Goal: Transaction & Acquisition: Purchase product/service

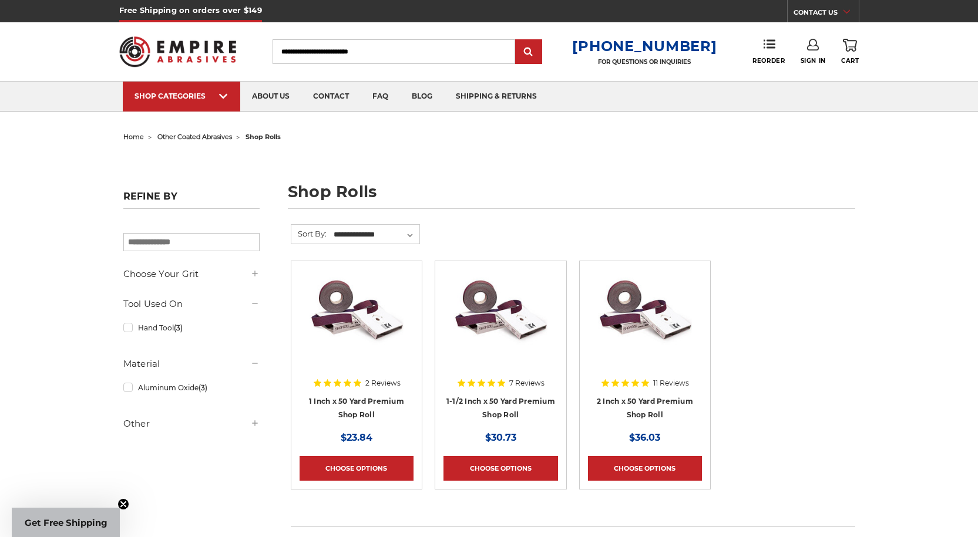
click at [188, 103] on link "SHOP CATEGORIES" at bounding box center [181, 97] width 117 height 30
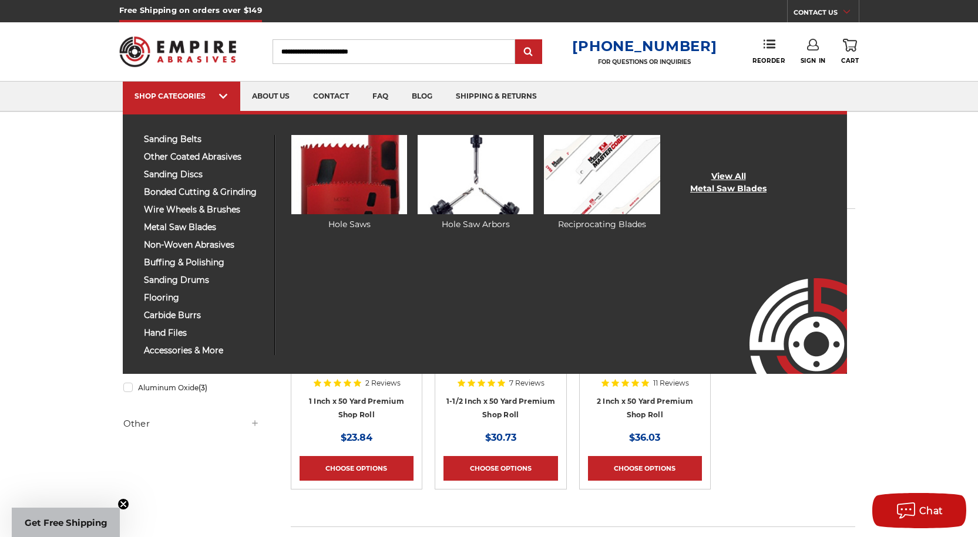
click at [708, 177] on link "View All Metal Saw Blades" at bounding box center [728, 182] width 76 height 25
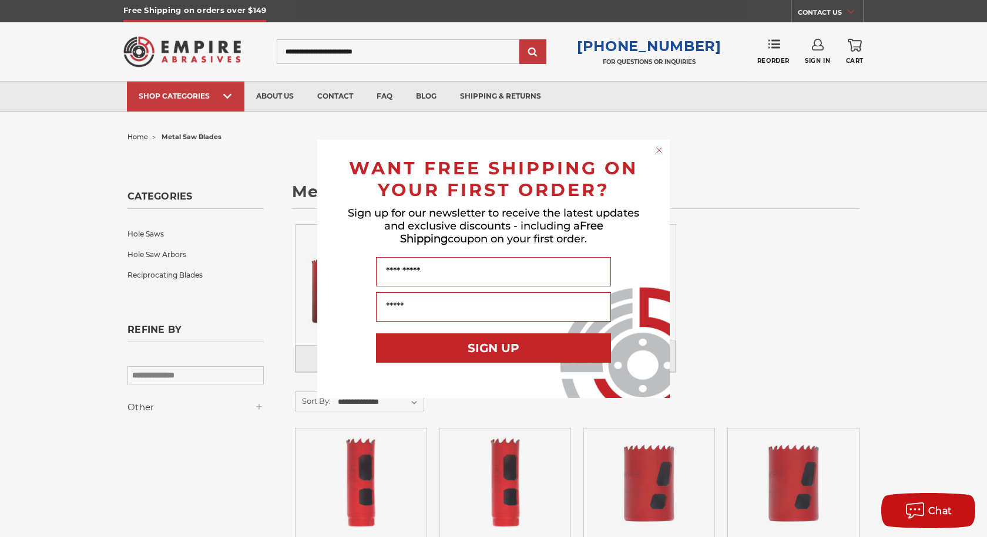
click at [661, 148] on icon "Close dialog" at bounding box center [658, 150] width 5 height 5
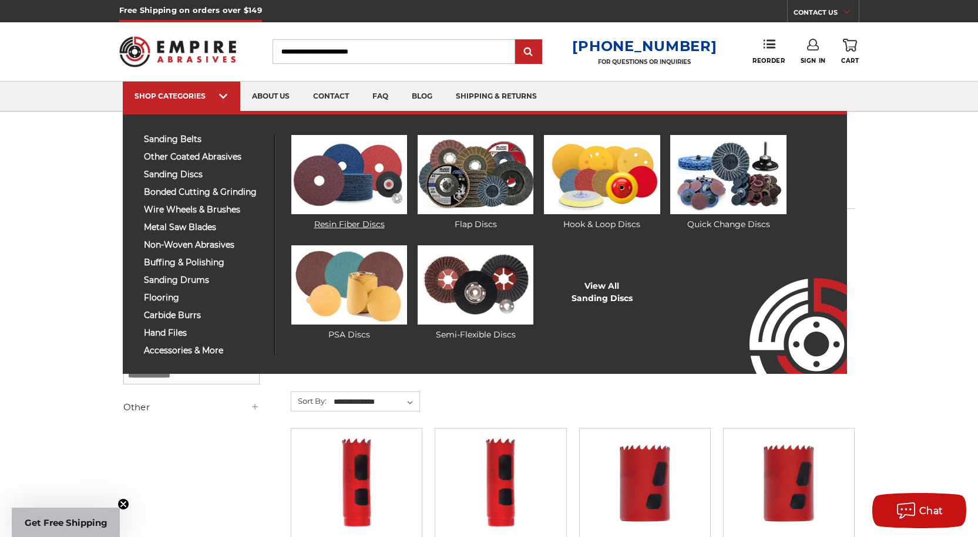
click at [361, 182] on img at bounding box center [349, 174] width 116 height 79
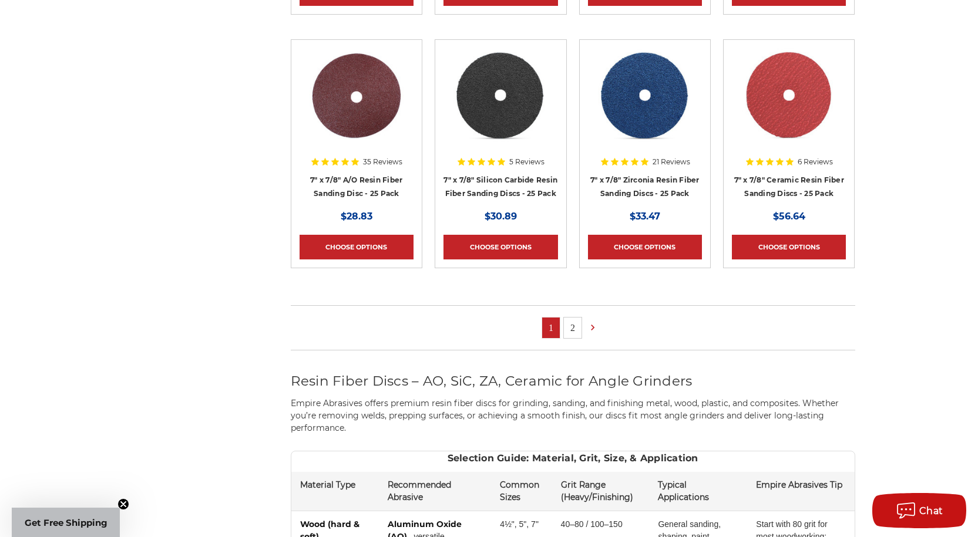
scroll to position [822, 0]
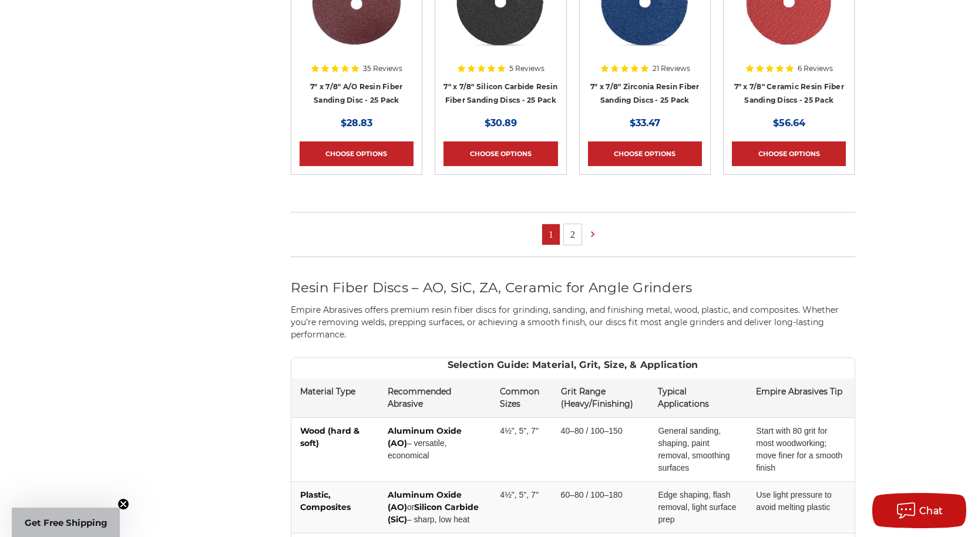
click at [573, 234] on link "2" at bounding box center [573, 234] width 18 height 21
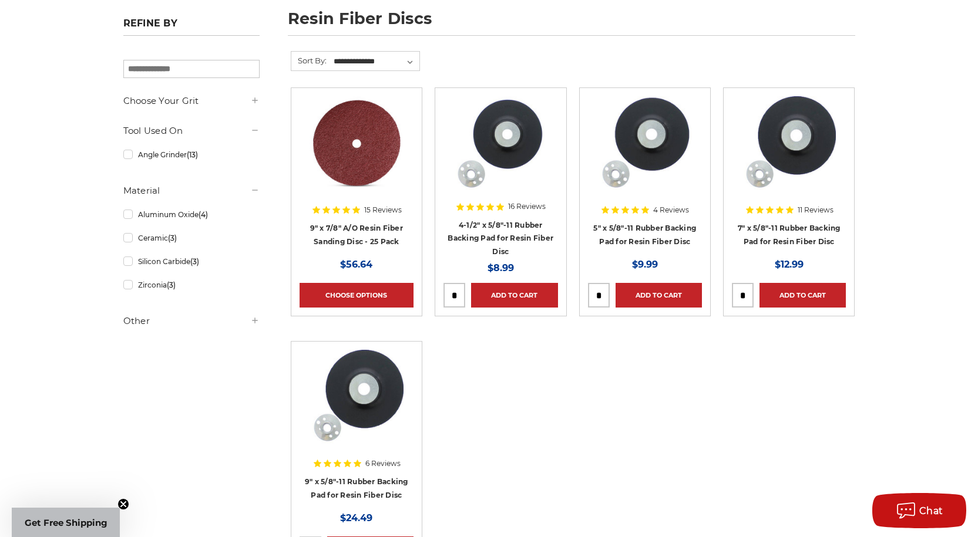
scroll to position [176, 0]
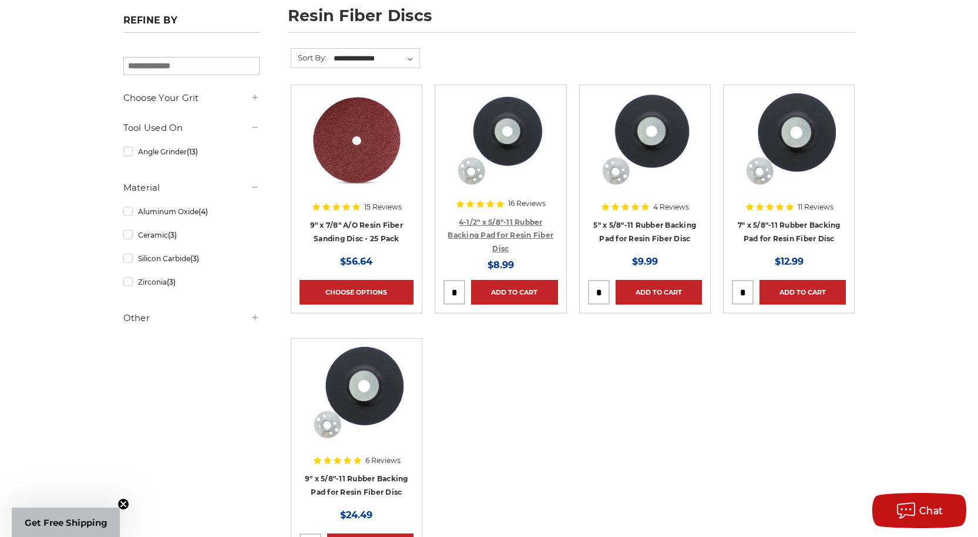
click at [503, 221] on link "4-1/2" x 5/8"-11 Rubber Backing Pad for Resin Fiber Disc" at bounding box center [500, 235] width 106 height 35
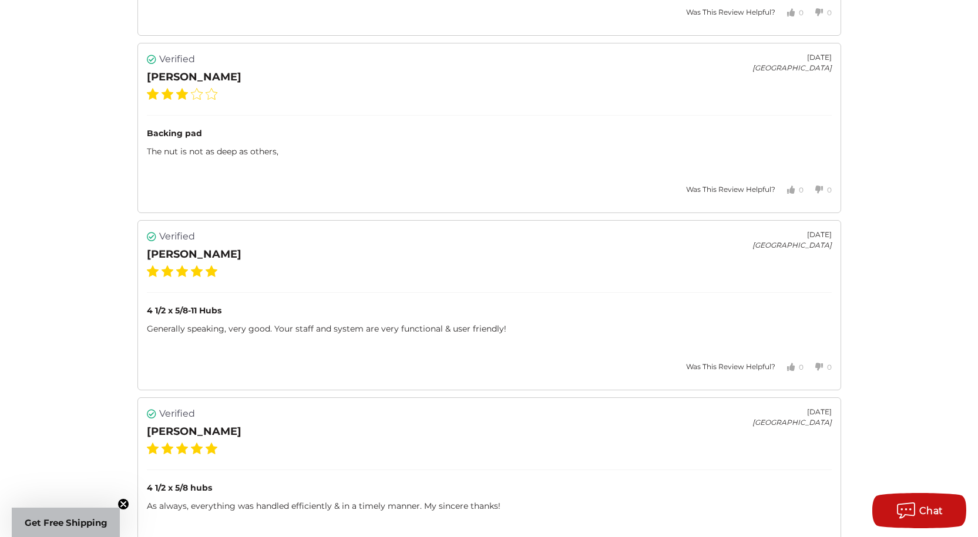
scroll to position [1762, 0]
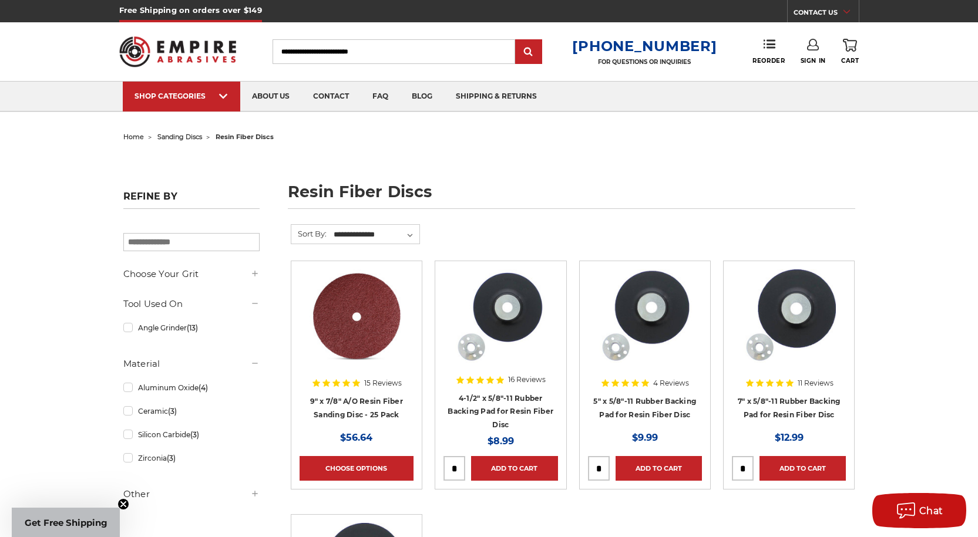
click at [184, 42] on img at bounding box center [177, 52] width 117 height 46
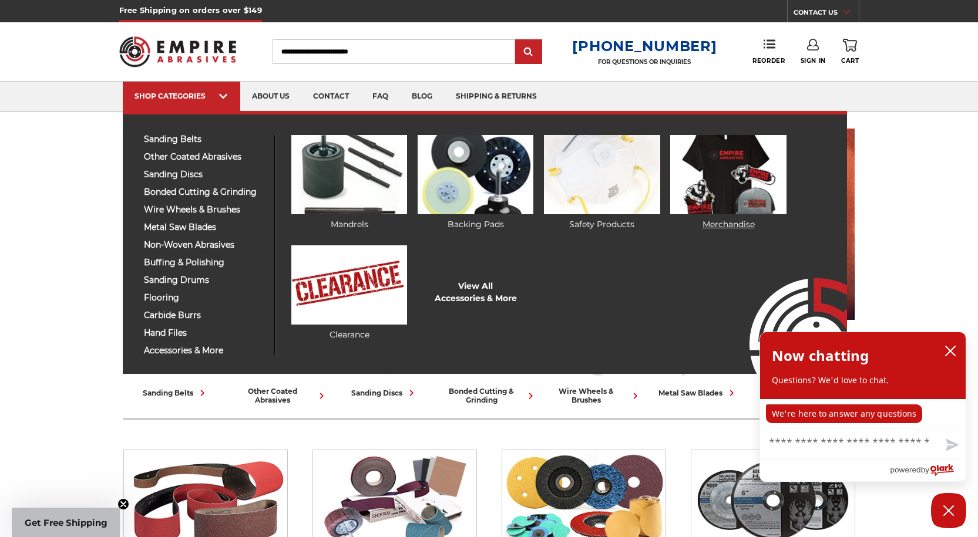
click at [754, 173] on img at bounding box center [728, 174] width 116 height 79
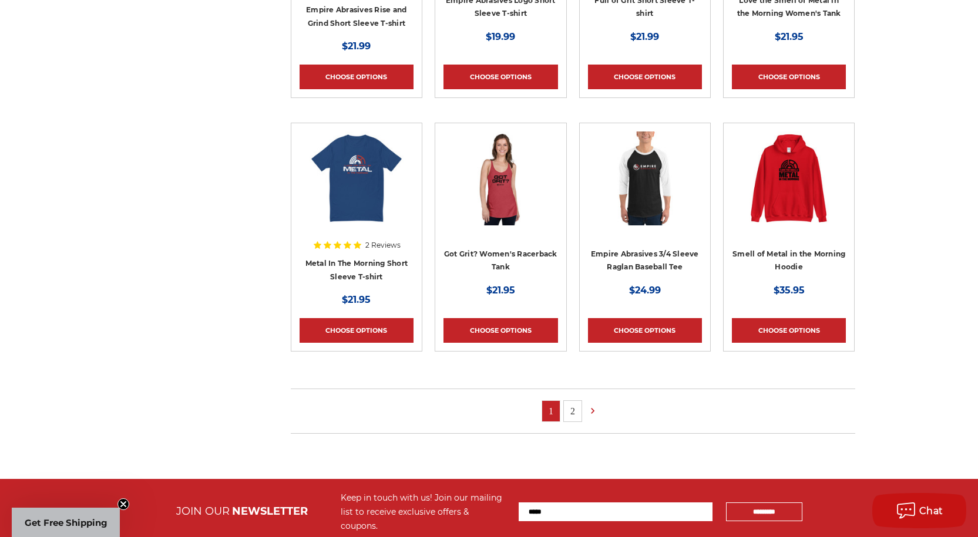
scroll to position [822, 0]
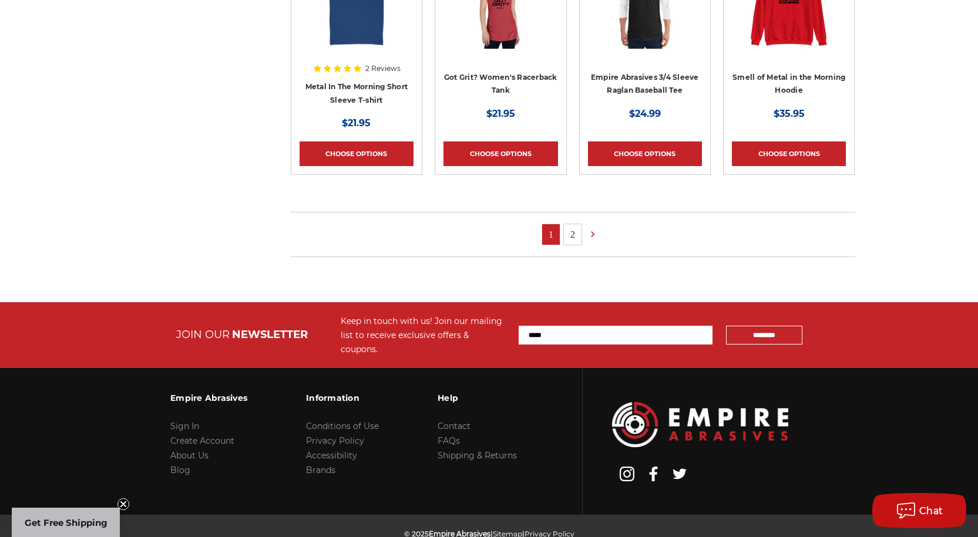
click at [571, 232] on link "2" at bounding box center [573, 234] width 18 height 21
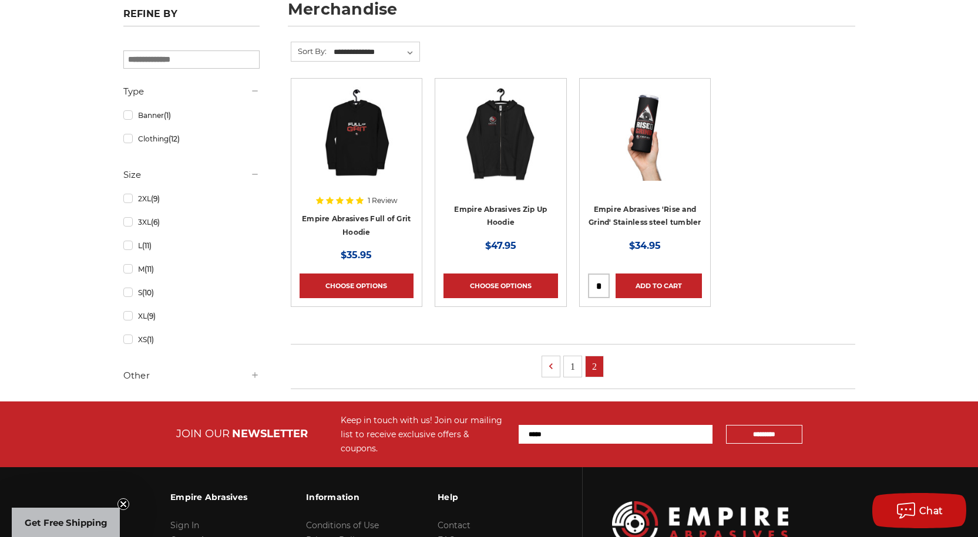
scroll to position [294, 0]
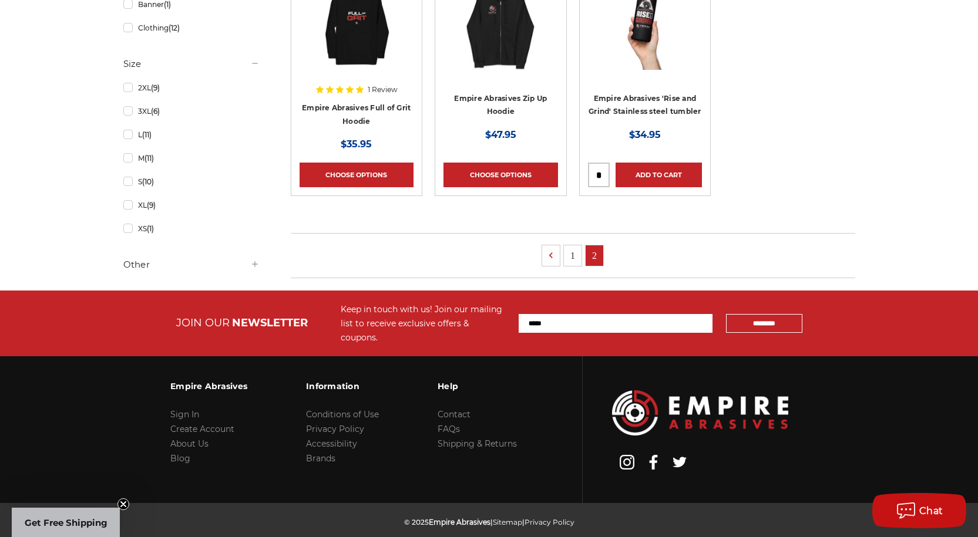
click at [574, 251] on link "1" at bounding box center [573, 255] width 18 height 21
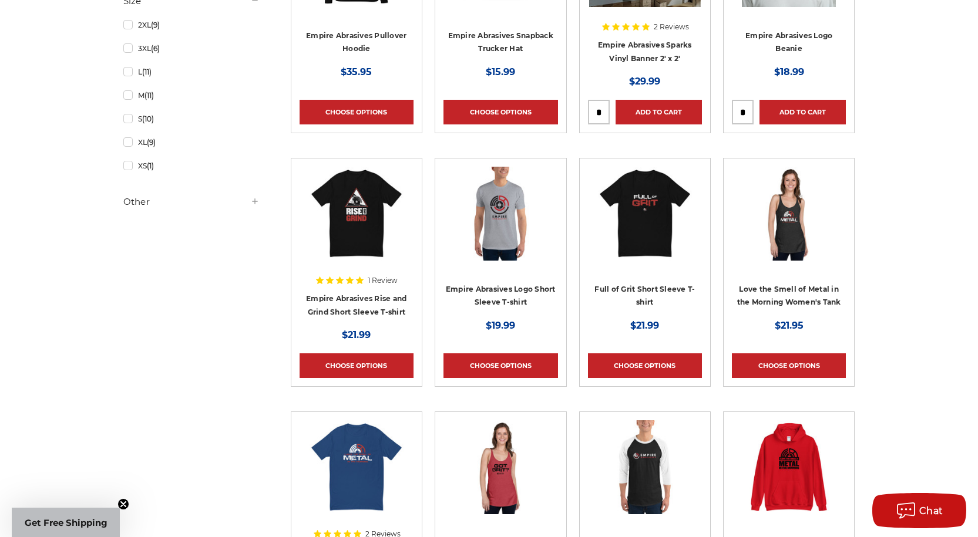
scroll to position [352, 0]
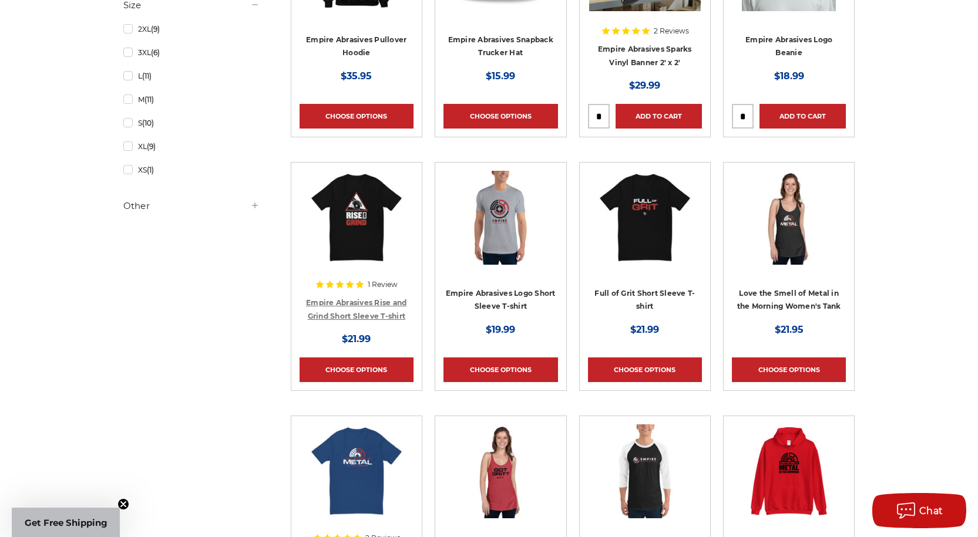
click at [337, 305] on link "Empire Abrasives Rise and Grind Short Sleeve T-shirt" at bounding box center [356, 309] width 100 height 22
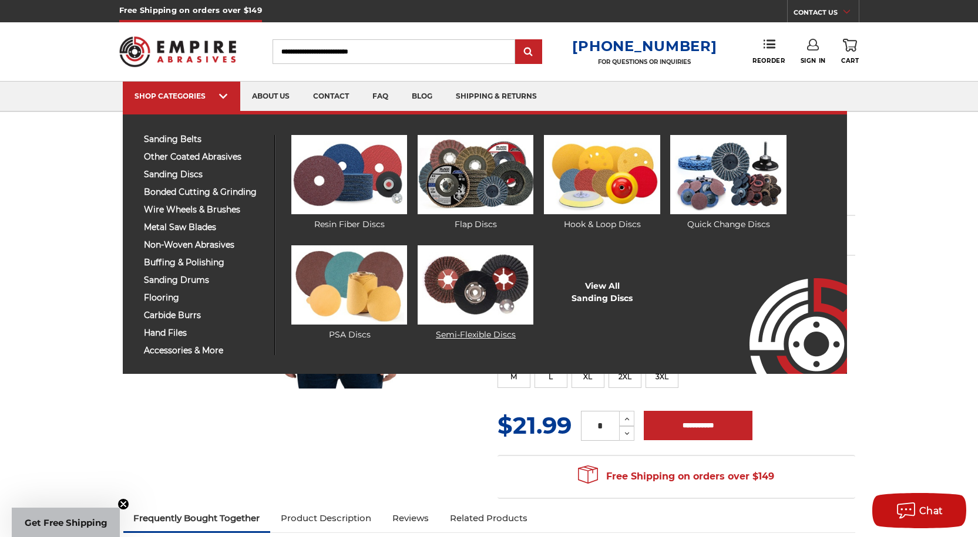
click at [499, 335] on link "Semi-Flexible Discs" at bounding box center [476, 293] width 116 height 96
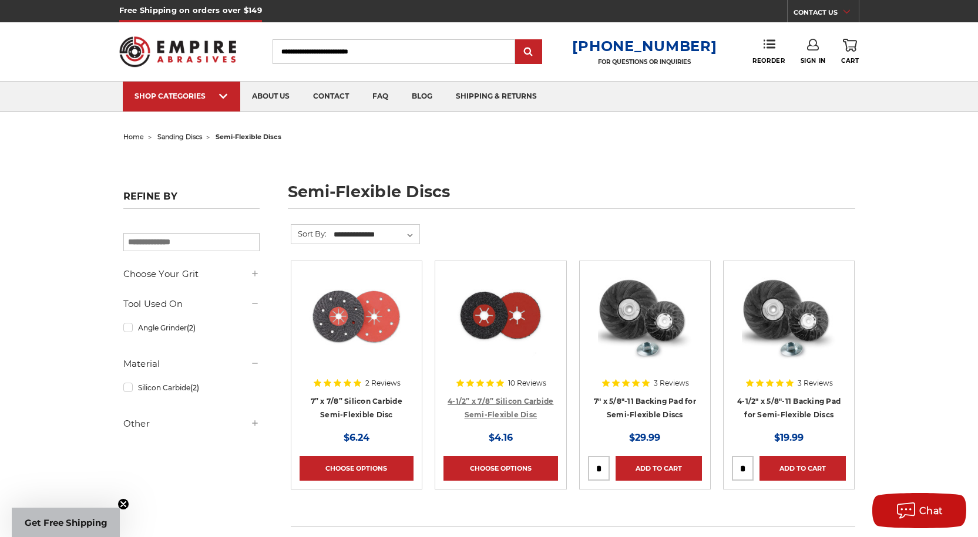
click at [513, 401] on link "4-1/2” x 7/8” Silicon Carbide Semi-Flexible Disc" at bounding box center [500, 408] width 106 height 22
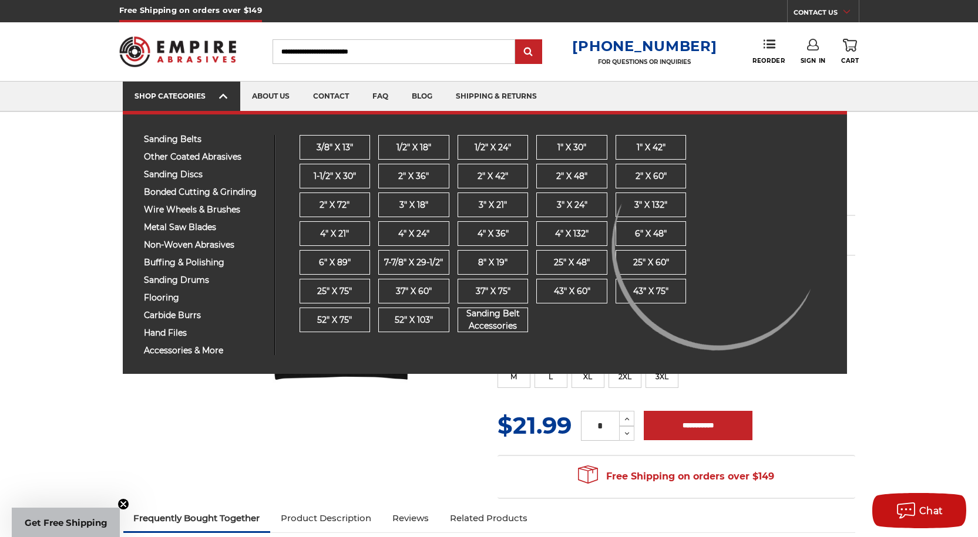
click at [186, 102] on link "SHOP CATEGORIES" at bounding box center [181, 97] width 117 height 30
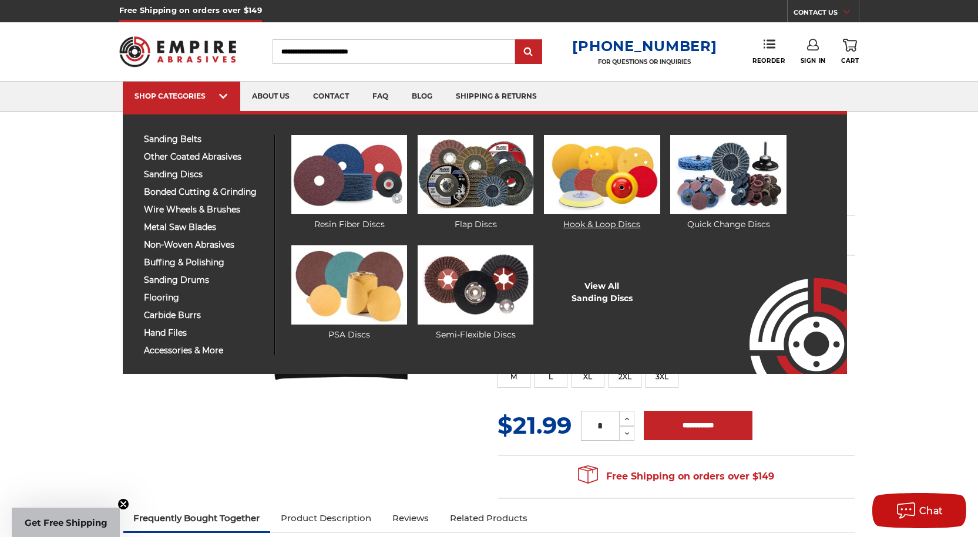
click at [590, 177] on img at bounding box center [602, 174] width 116 height 79
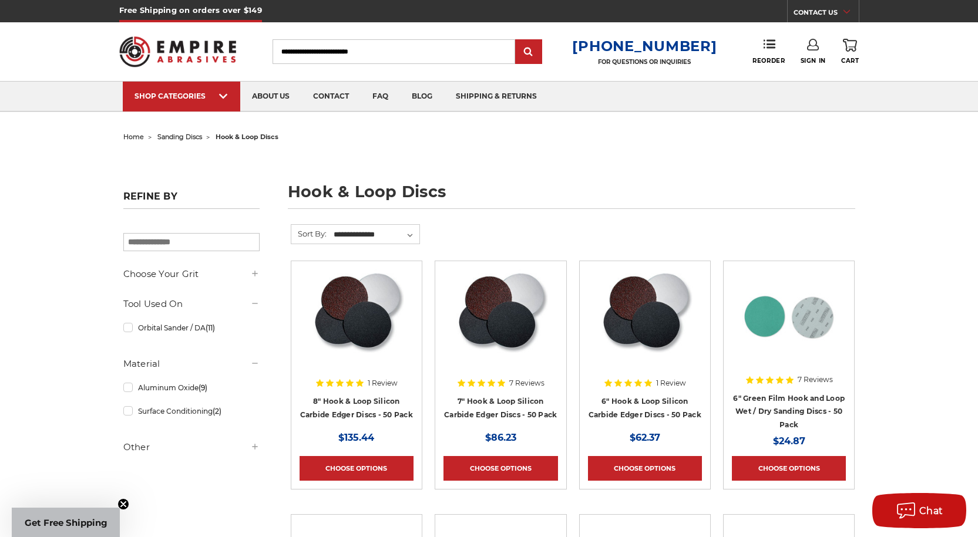
scroll to position [176, 0]
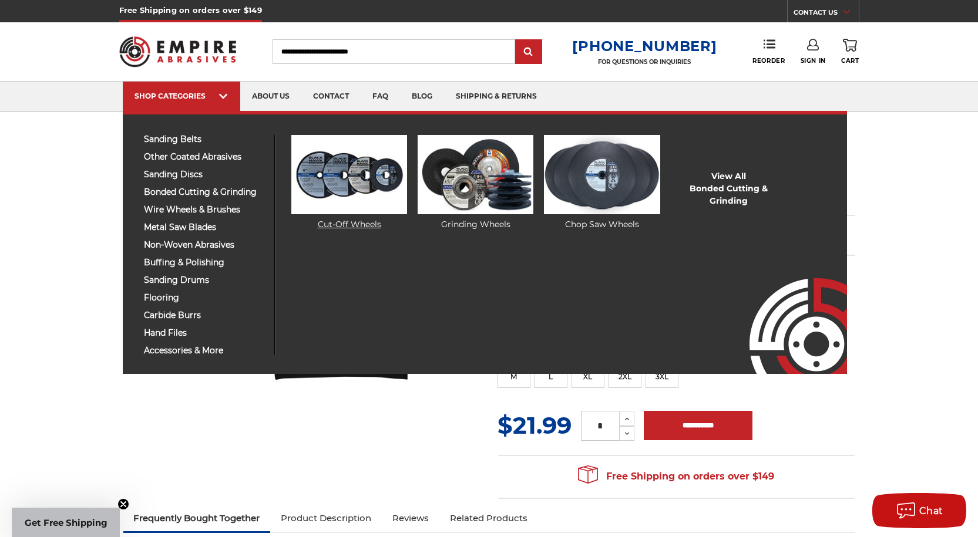
click at [334, 176] on img at bounding box center [349, 174] width 116 height 79
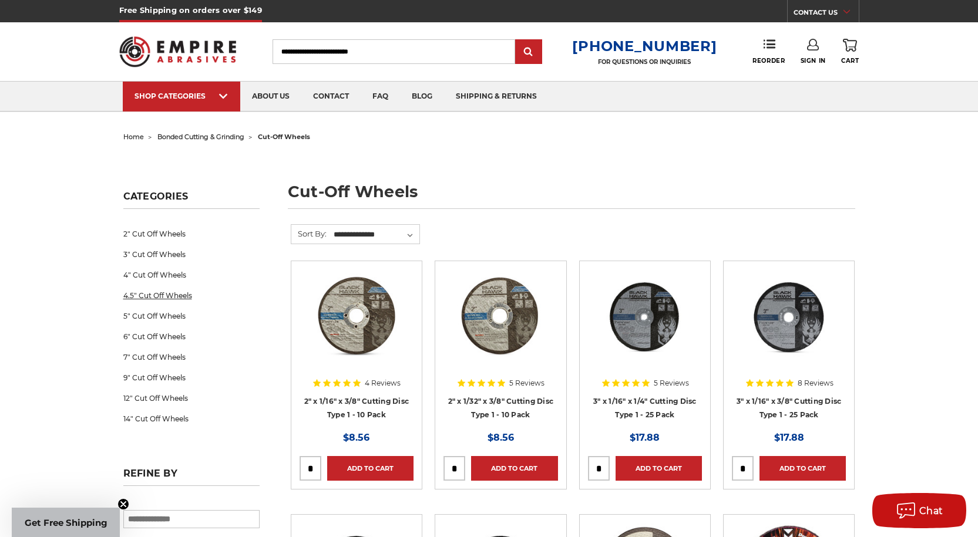
click at [146, 294] on link "4.5" Cut Off Wheels" at bounding box center [191, 295] width 136 height 21
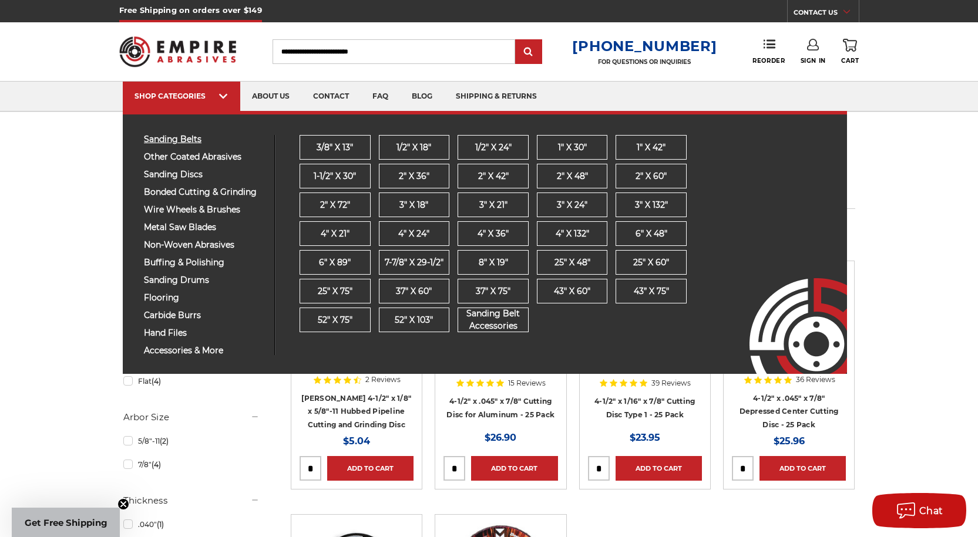
click at [184, 143] on span "sanding belts" at bounding box center [205, 139] width 122 height 9
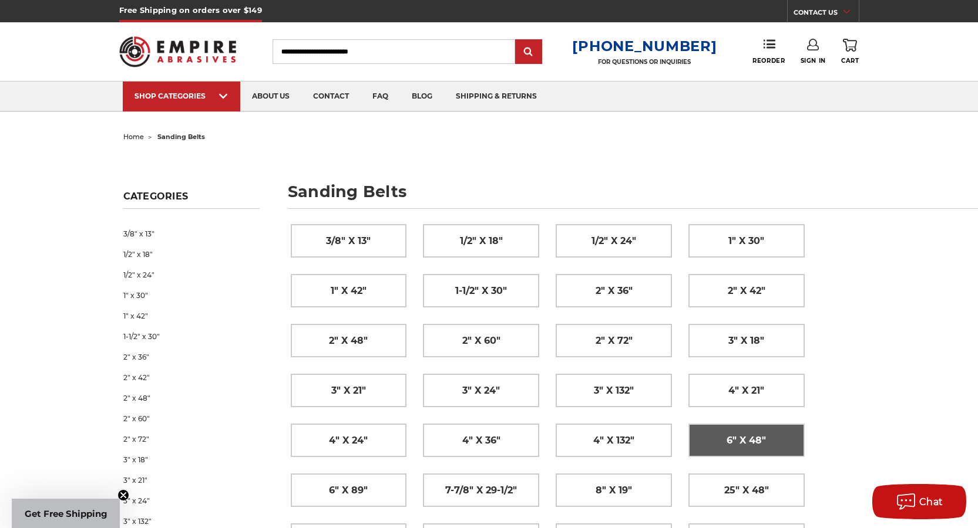
click at [746, 443] on span "6" x 48"" at bounding box center [745, 441] width 39 height 20
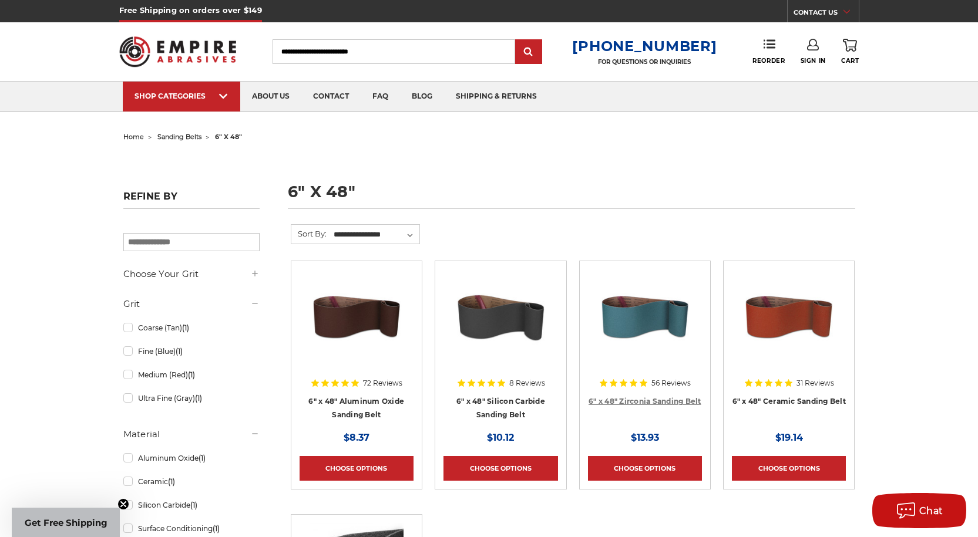
click at [614, 402] on link "6" x 48" Zirconia Sanding Belt" at bounding box center [644, 401] width 113 height 9
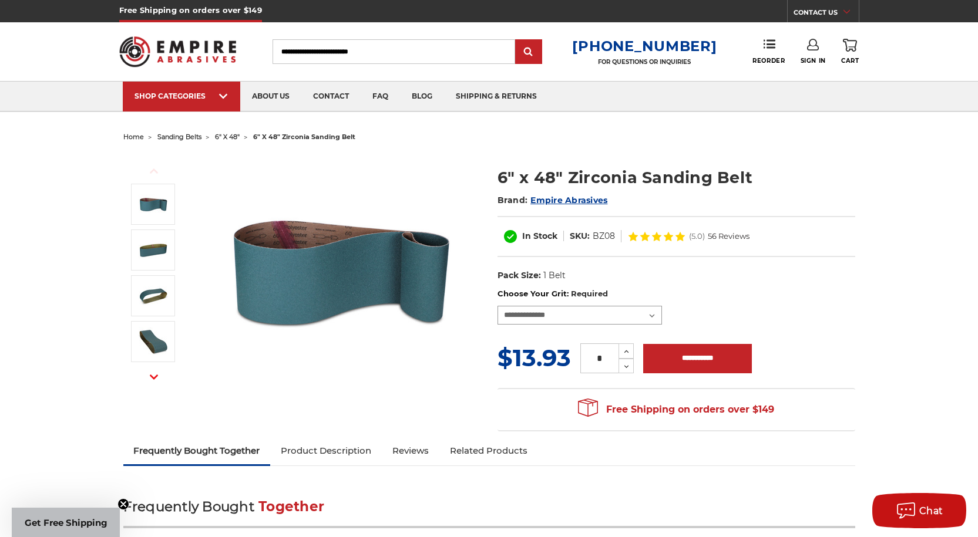
click at [655, 317] on select "**********" at bounding box center [579, 315] width 164 height 19
select select "****"
click at [497, 306] on select "**********" at bounding box center [579, 315] width 164 height 19
